Goal: Navigation & Orientation: Find specific page/section

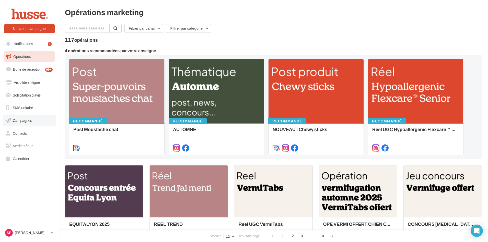
click at [25, 123] on link "Campagnes" at bounding box center [29, 120] width 53 height 11
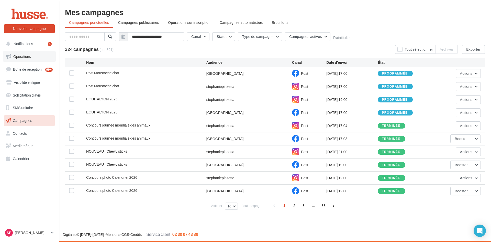
click at [32, 56] on link "Opérations" at bounding box center [29, 56] width 53 height 11
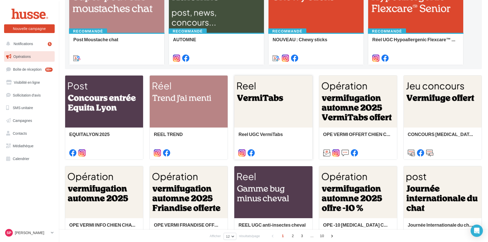
scroll to position [102, 0]
